Goal: Feedback & Contribution: Leave review/rating

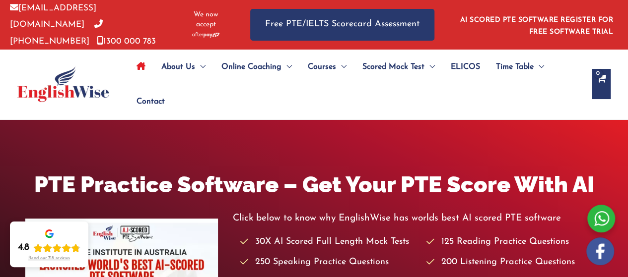
click at [52, 234] on icon at bounding box center [51, 235] width 4 height 4
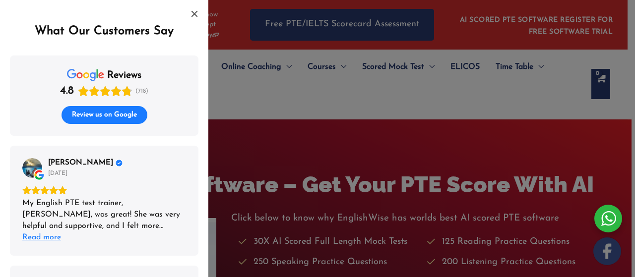
click at [55, 237] on div "Read more" at bounding box center [41, 237] width 39 height 11
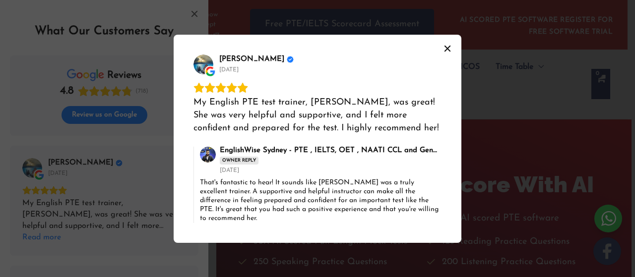
click at [450, 51] on icon "Close" at bounding box center [448, 48] width 6 height 6
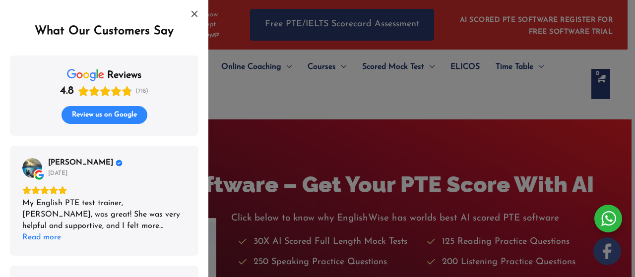
click at [130, 120] on span "Review us on Google" at bounding box center [104, 115] width 65 height 9
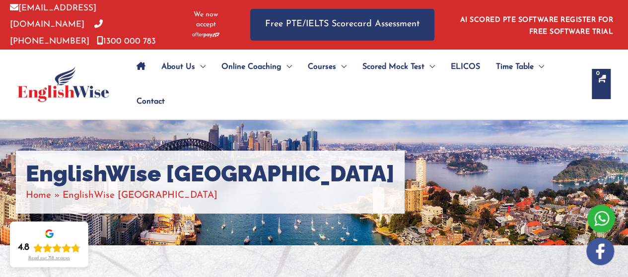
click at [51, 236] on icon at bounding box center [49, 234] width 10 height 10
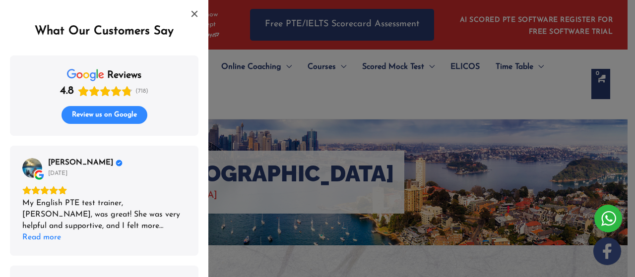
click at [89, 119] on span "Review us on Google" at bounding box center [104, 115] width 65 height 9
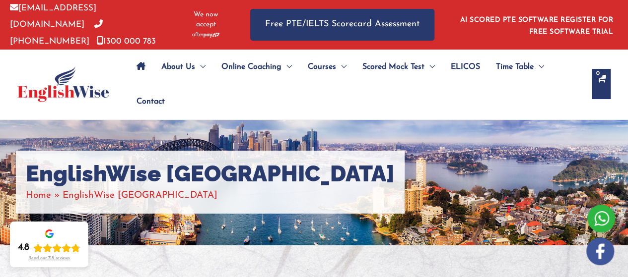
click at [55, 230] on div at bounding box center [49, 234] width 12 height 12
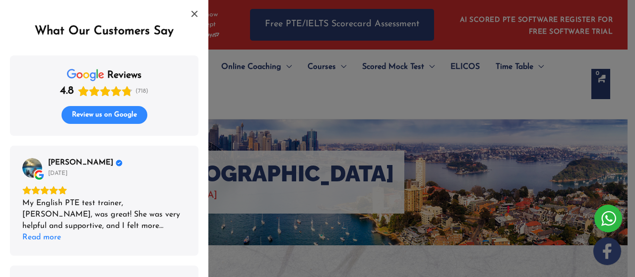
click at [116, 118] on span "Review us on Google" at bounding box center [104, 115] width 65 height 9
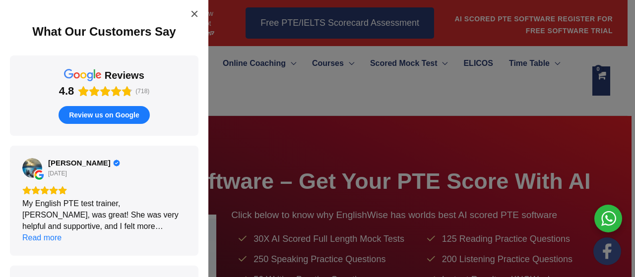
click at [117, 115] on span "Review us on Google" at bounding box center [104, 115] width 70 height 9
click at [192, 14] on icon "Close" at bounding box center [195, 14] width 8 height 8
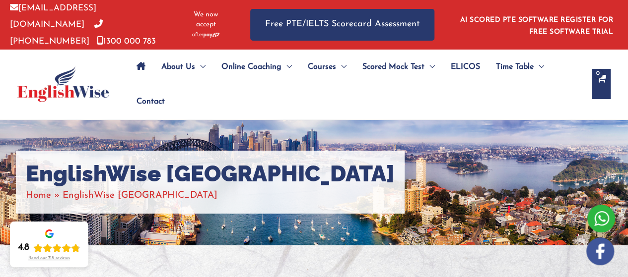
click at [48, 259] on div "Read our 718 reviews" at bounding box center [49, 258] width 42 height 5
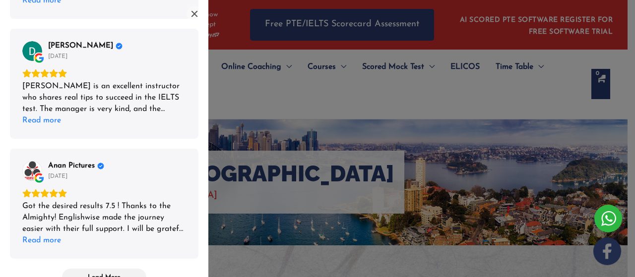
scroll to position [854, 0]
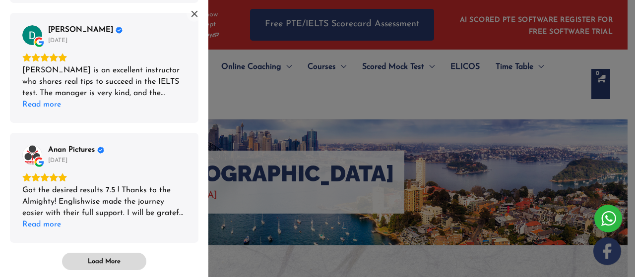
click at [118, 258] on span "Load More" at bounding box center [104, 262] width 33 height 8
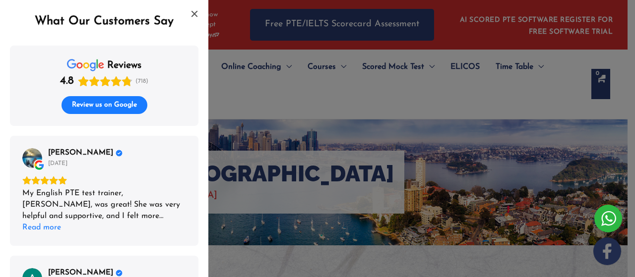
scroll to position [0, 0]
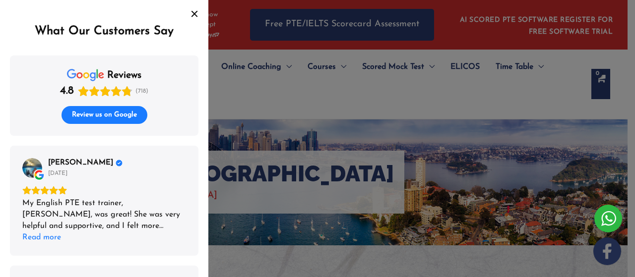
click at [195, 11] on icon "Close" at bounding box center [195, 14] width 8 height 8
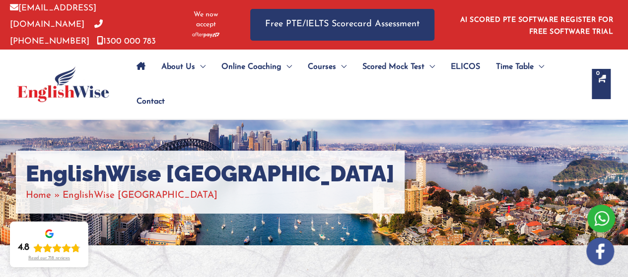
click at [60, 257] on div "Read our 718 reviews" at bounding box center [49, 258] width 42 height 5
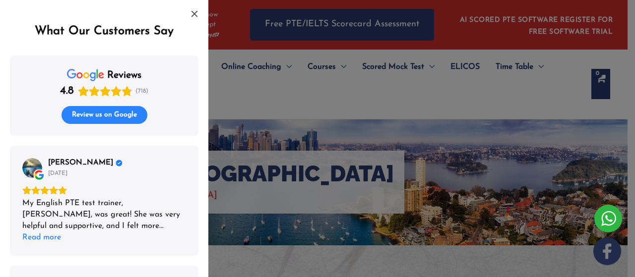
click at [116, 114] on span "Review us on Google" at bounding box center [104, 115] width 65 height 9
click at [108, 115] on span "Review us on Google" at bounding box center [104, 115] width 65 height 9
click at [104, 124] on button "Review us on Google" at bounding box center [105, 115] width 86 height 18
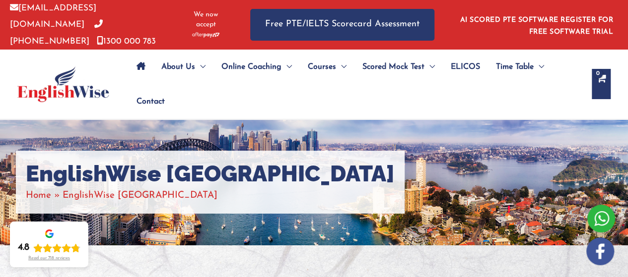
click at [55, 260] on div "Read our 718 reviews" at bounding box center [49, 258] width 42 height 5
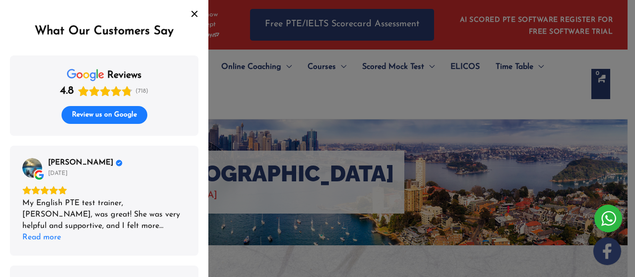
click at [199, 14] on button "Close" at bounding box center [195, 14] width 16 height 16
